Goal: Book appointment/travel/reservation

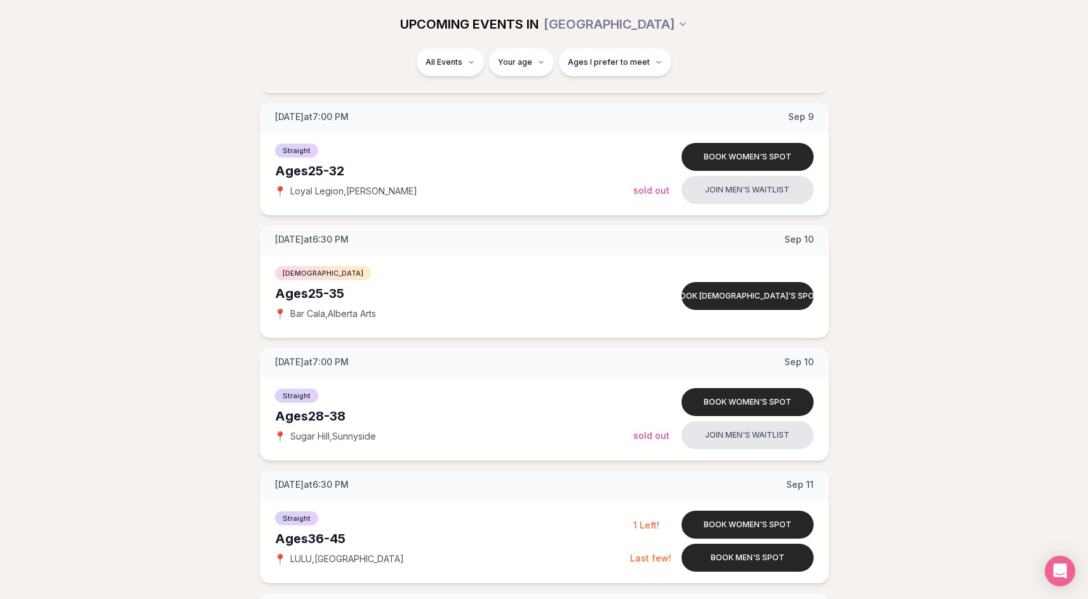
scroll to position [1266, 0]
click at [733, 561] on button "Book men's spot" at bounding box center [747, 557] width 132 height 28
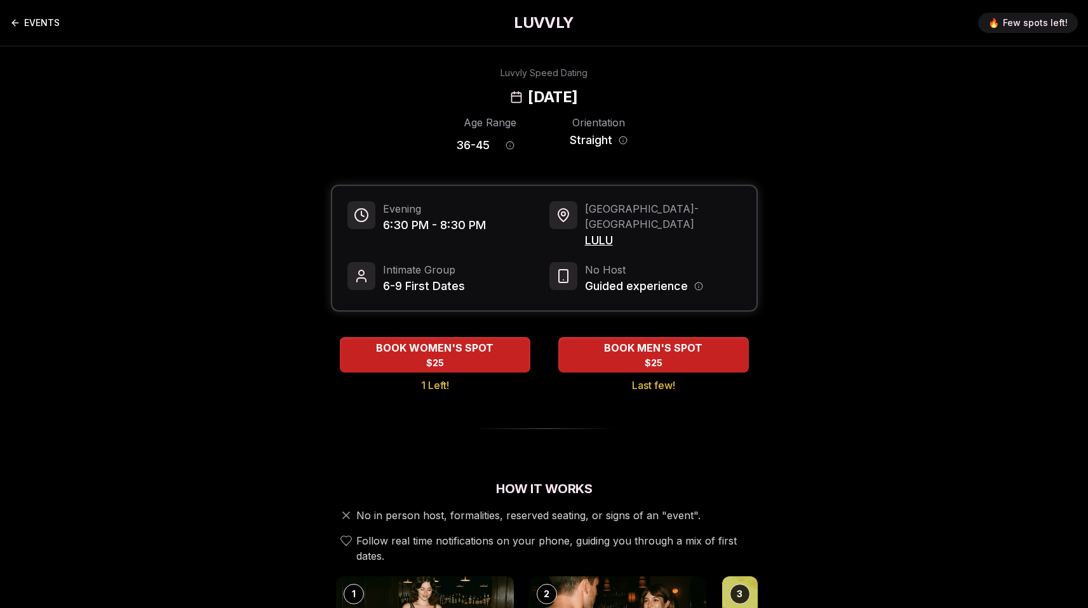
click at [30, 20] on link "EVENTS" at bounding box center [35, 22] width 50 height 25
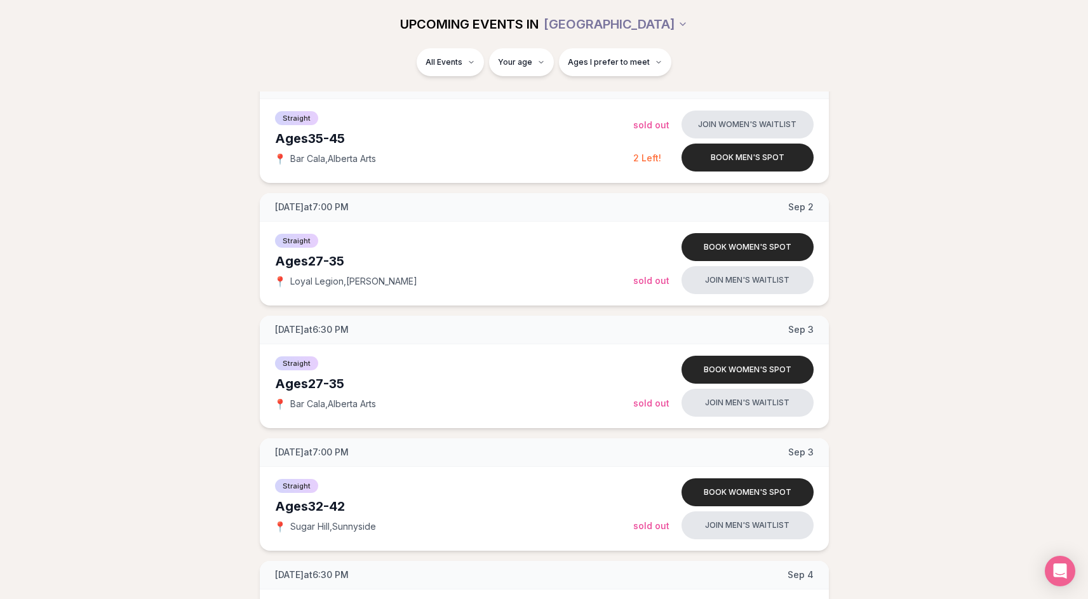
scroll to position [334, 0]
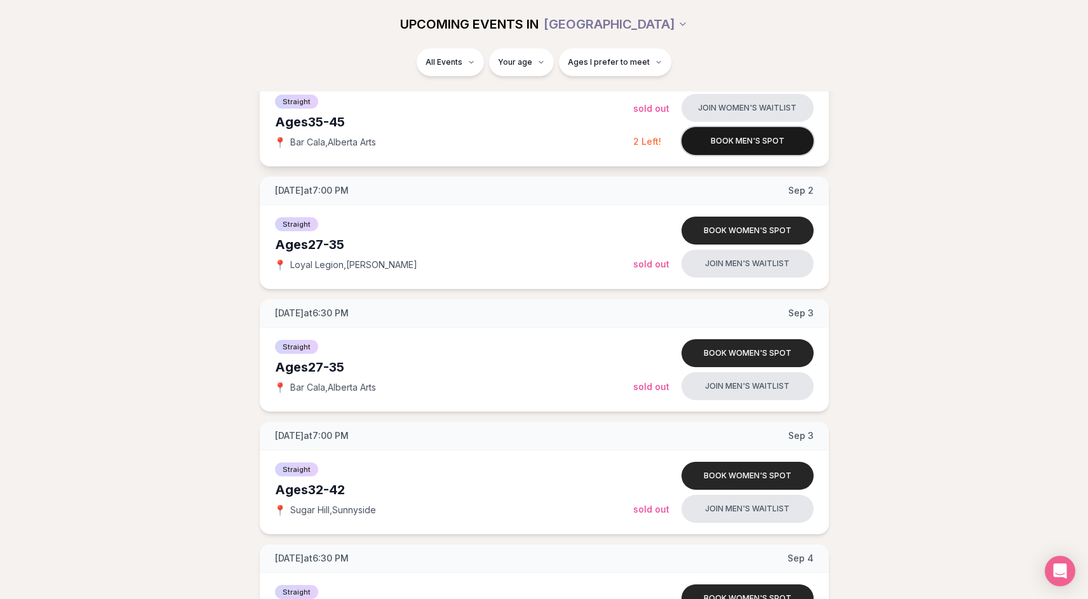
click at [768, 139] on button "Book men's spot" at bounding box center [747, 141] width 132 height 28
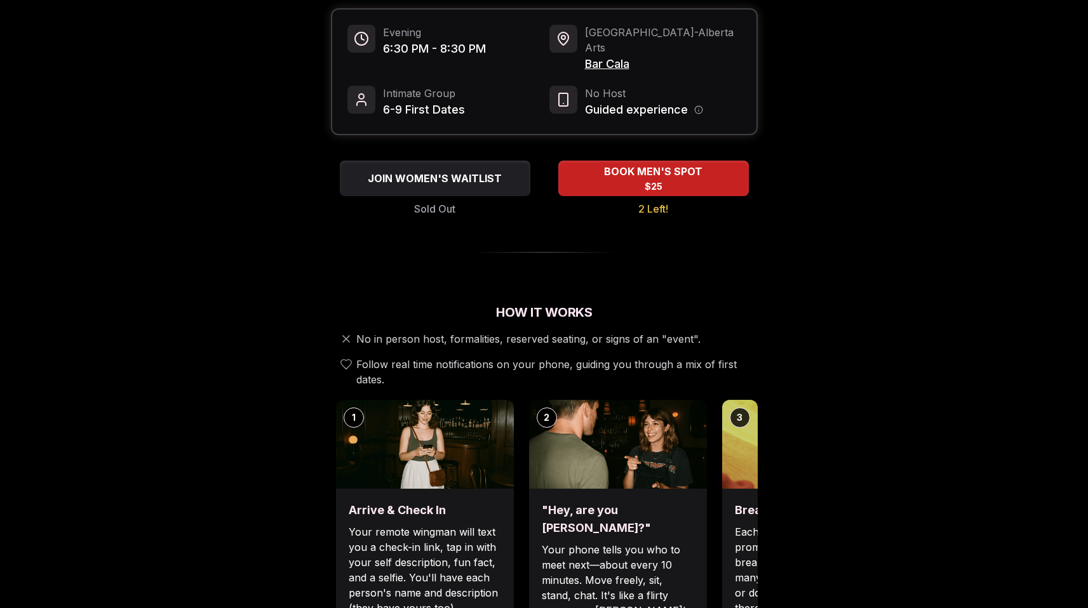
scroll to position [262, 0]
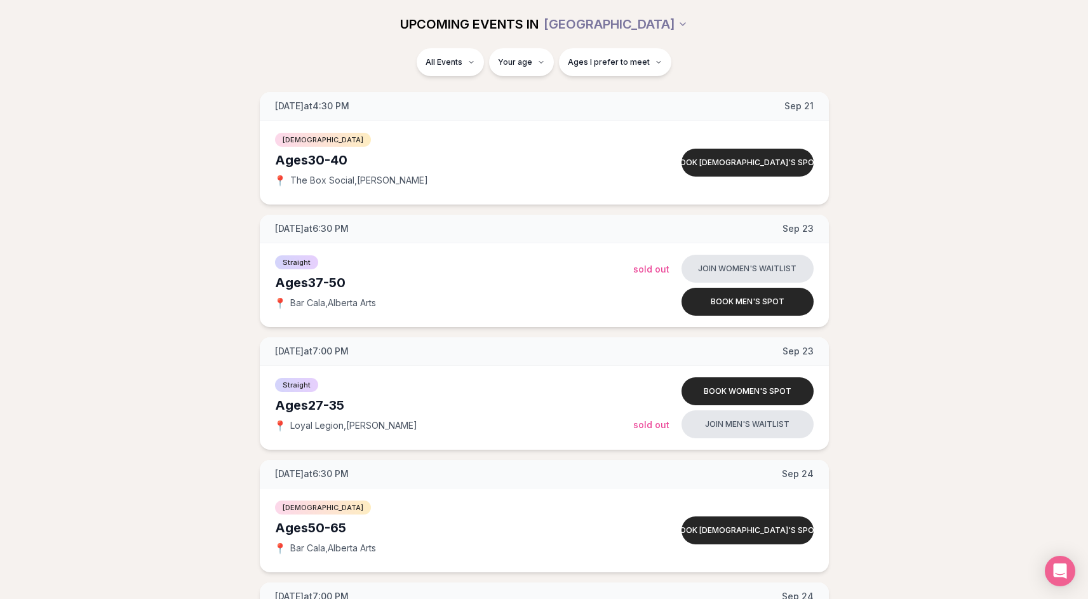
scroll to position [2751, 0]
